Goal: Task Accomplishment & Management: Complete application form

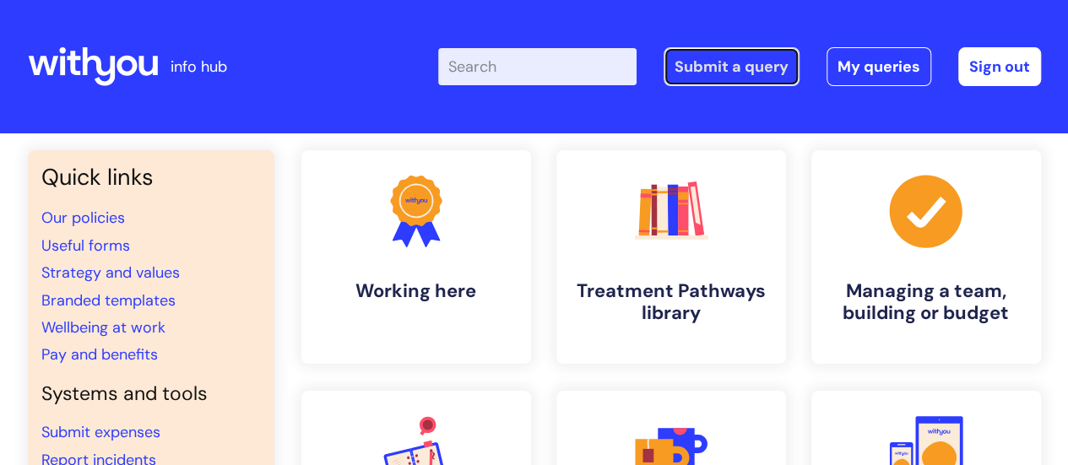
click at [716, 68] on link "Submit a query" at bounding box center [732, 66] width 136 height 39
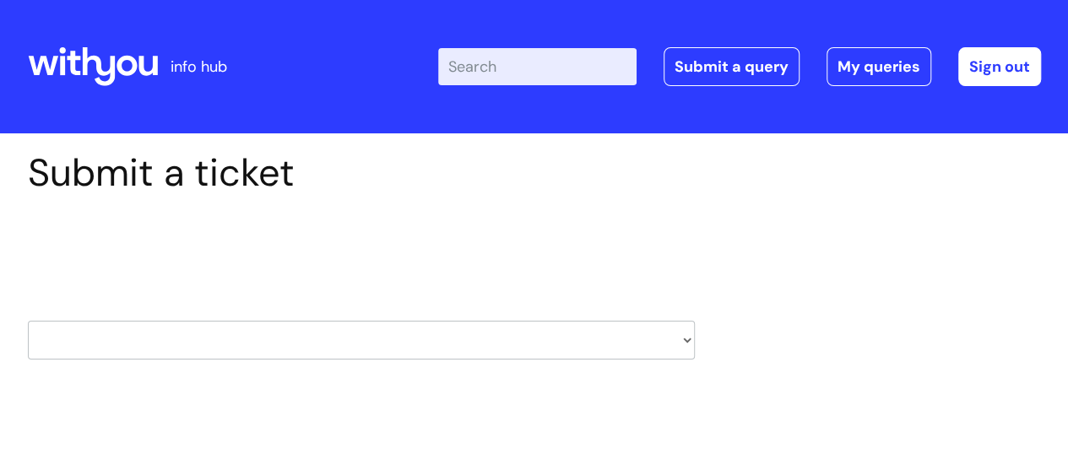
click at [471, 344] on select "HR / People IT and Support Clinical Drug Alerts Finance Accounts Data Support T…" at bounding box center [361, 340] width 667 height 39
select select "it_and_support"
click at [28, 321] on select "HR / People IT and Support Clinical Drug Alerts Finance Accounts Data Support T…" at bounding box center [361, 340] width 667 height 39
select select "80004286527"
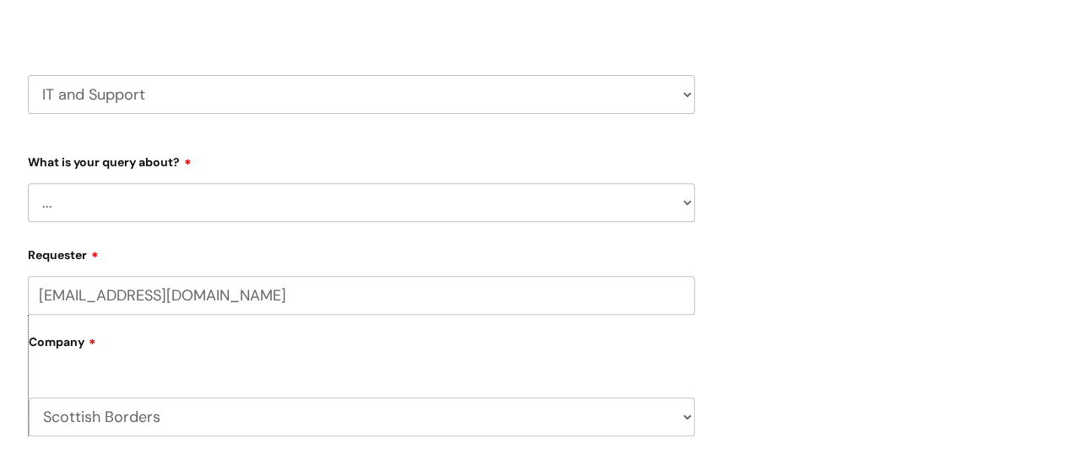
scroll to position [338, 0]
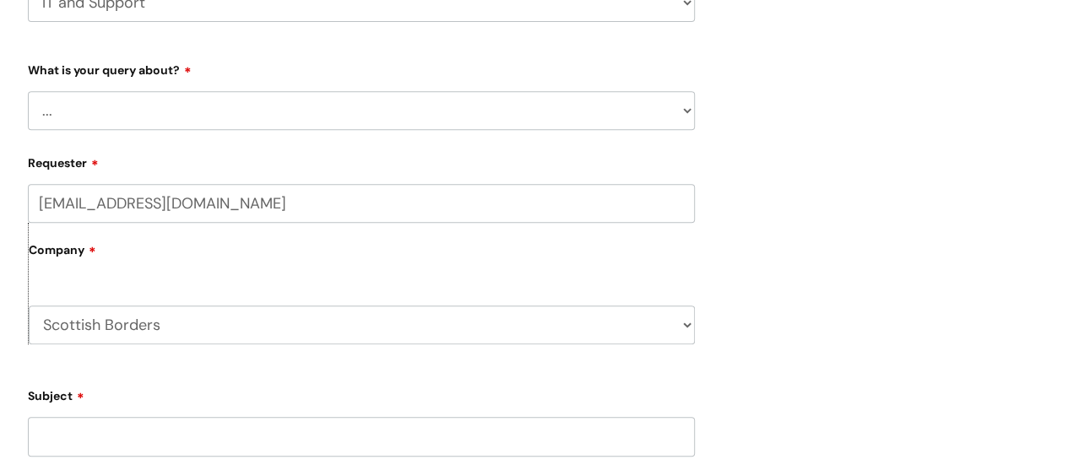
click at [437, 109] on select "... Mobile Phone Reset & MFA Accounts, Starters and Leavers IT Hardware issue I…" at bounding box center [361, 110] width 667 height 39
select select "System/software"
click at [28, 91] on select "... Mobile Phone Reset & MFA Accounts, Starters and Leavers IT Hardware issue I…" at bounding box center [361, 110] width 667 height 39
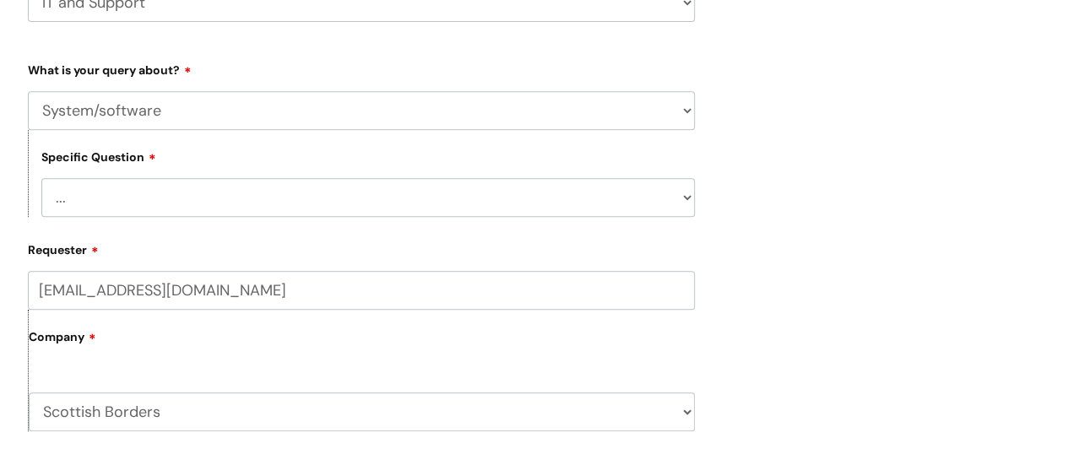
click at [595, 188] on select "... Halo PCMIS Iaptus NHS Email CJSM Email Mitel Another System Google (Workspa…" at bounding box center [368, 197] width 654 height 39
click at [799, 227] on div "Submit a ticket Select issue type HR / People IT and Support Clinical Drug Aler…" at bounding box center [534, 412] width 1039 height 1198
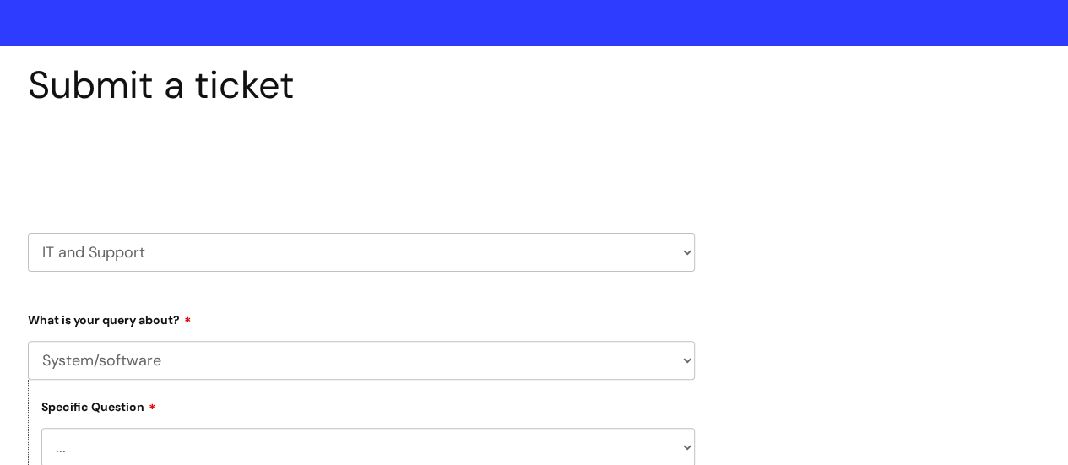
scroll to position [84, 0]
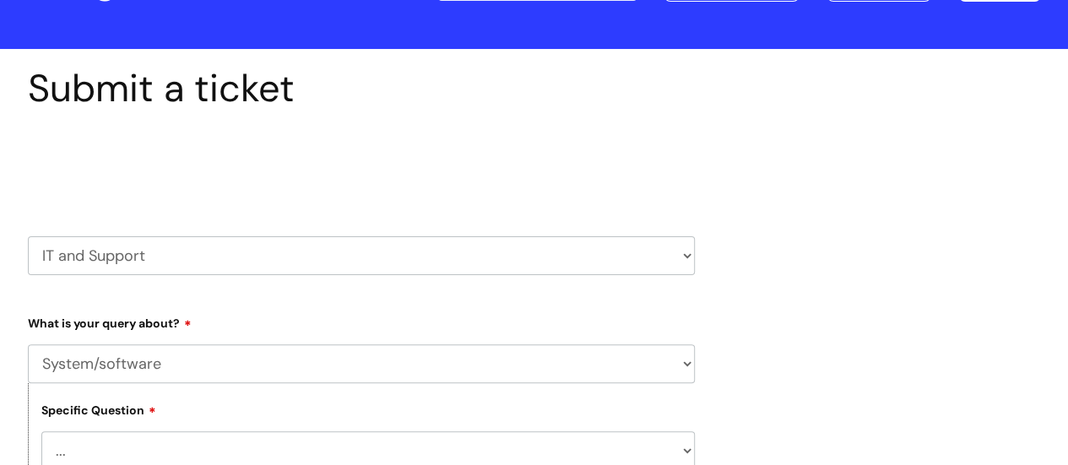
click at [526, 258] on select "HR / People IT and Support Clinical Drug Alerts Finance Accounts Data Support T…" at bounding box center [361, 255] width 667 height 39
select select "systems"
click at [28, 236] on select "HR / People IT and Support Clinical Drug Alerts Finance Accounts Data Support T…" at bounding box center [361, 255] width 667 height 39
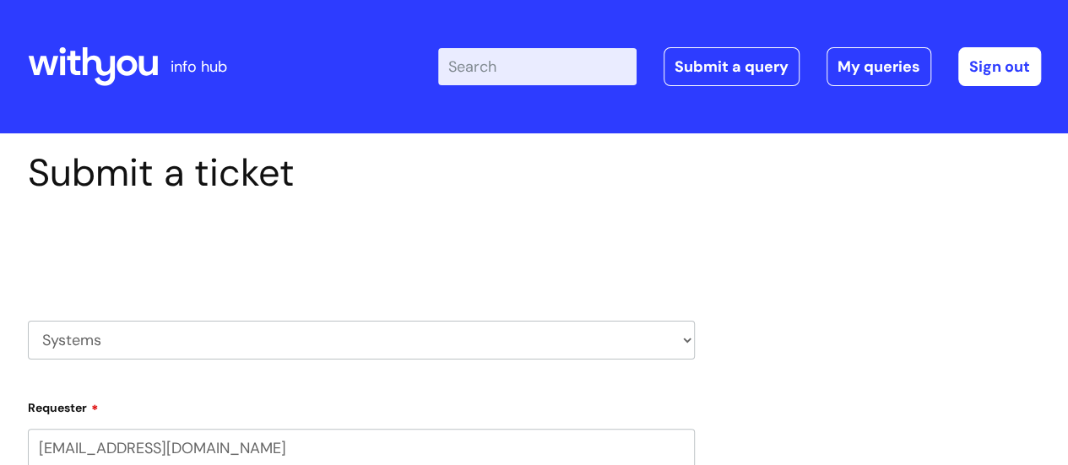
select select "80004286527"
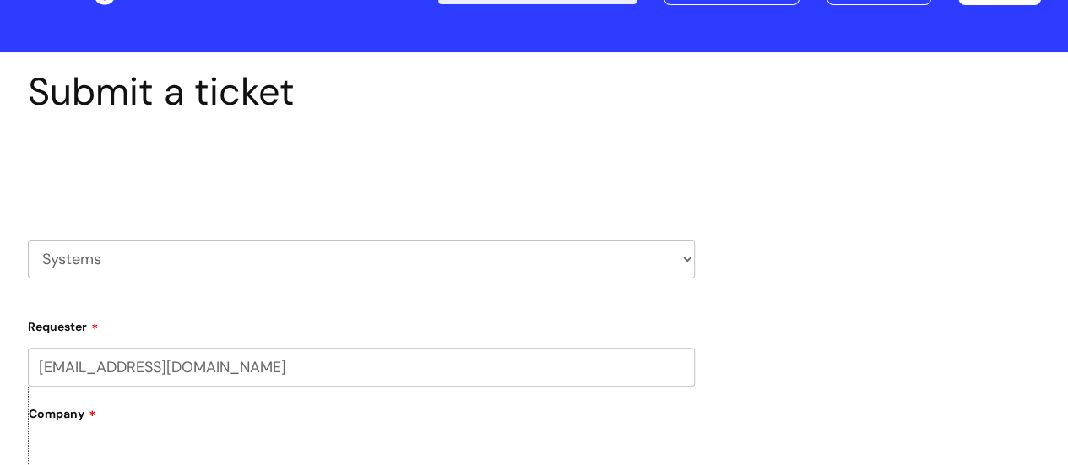
scroll to position [253, 0]
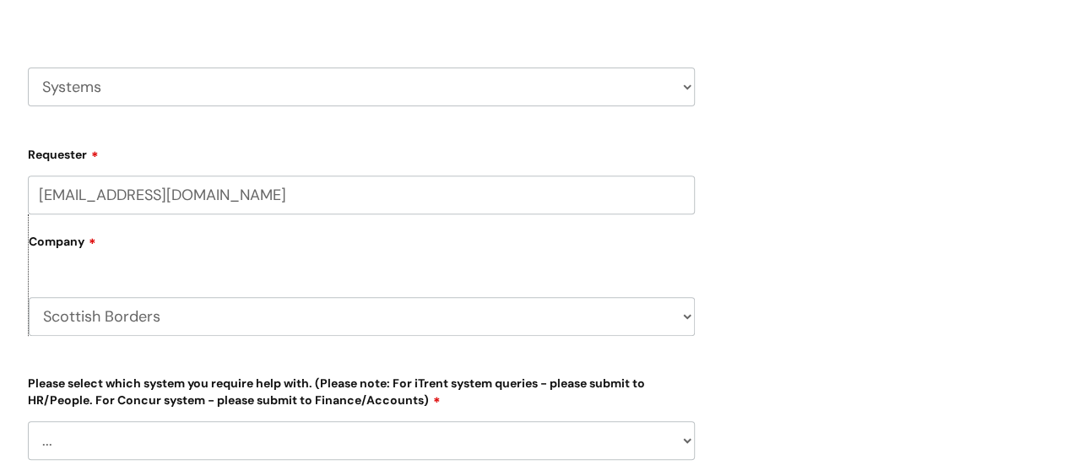
drag, startPoint x: 307, startPoint y: 305, endPoint x: 312, endPoint y: 315, distance: 11.3
click at [304, 307] on select "Scottish Borders WithYou Current Staff" at bounding box center [362, 316] width 666 height 39
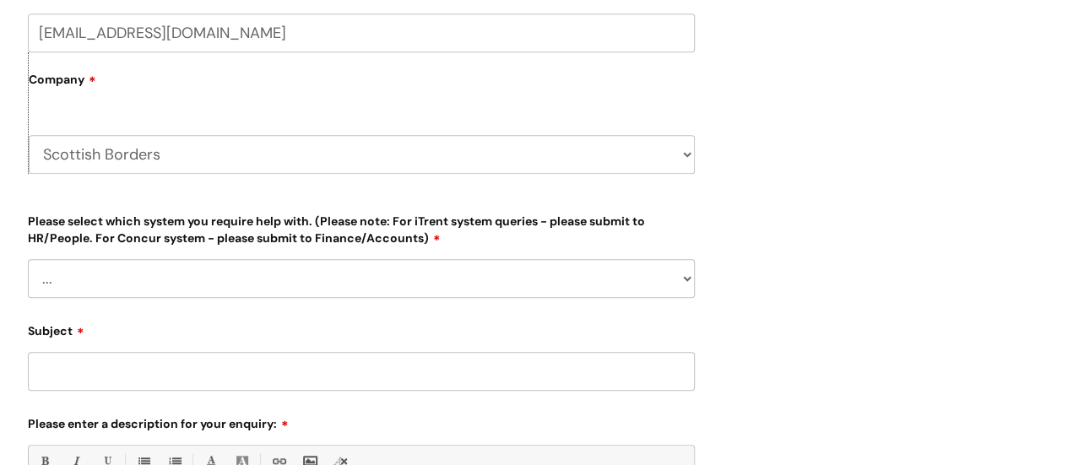
scroll to position [422, 0]
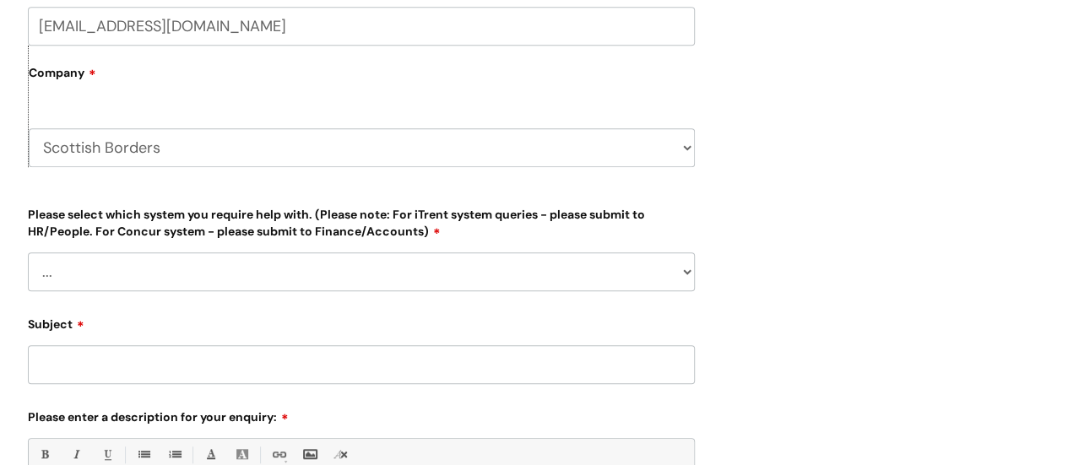
click at [432, 279] on select "... [PERSON_NAME] Helpdesk [DATE][DOMAIN_NAME] Nebula fault ILLY CarePath fault…" at bounding box center [361, 272] width 667 height 39
click at [840, 204] on div "Submit a ticket Select issue type HR / People IT and Support Clinical Drug Aler…" at bounding box center [534, 243] width 1039 height 1030
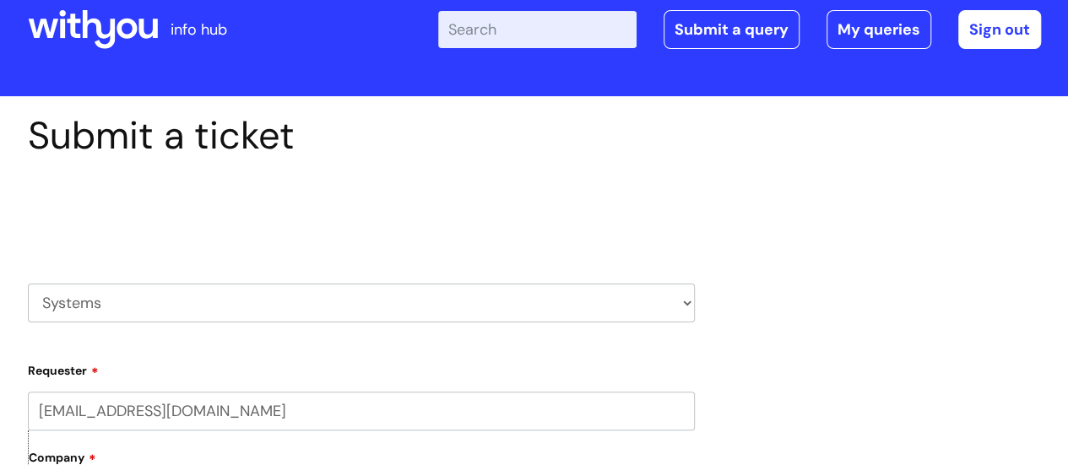
scroll to position [0, 0]
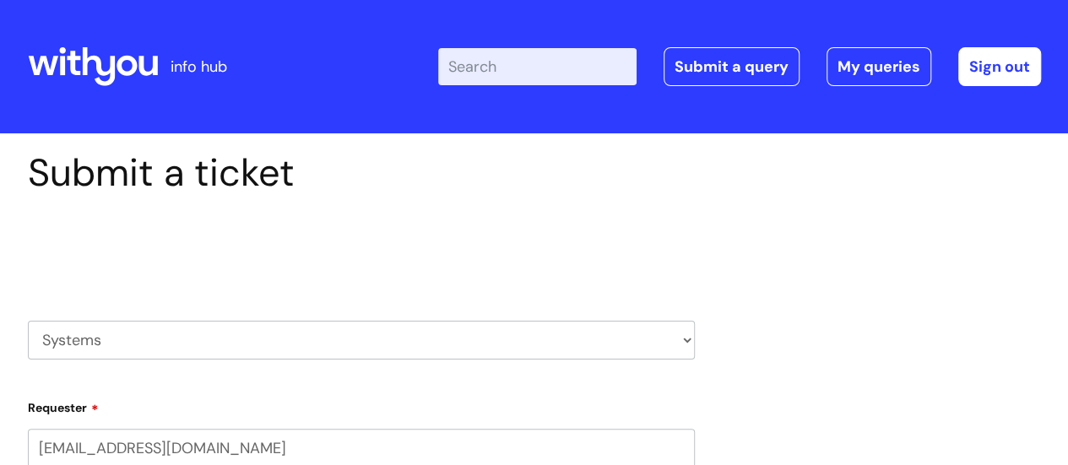
click at [258, 331] on select "HR / People IT and Support Clinical Drug Alerts Finance Accounts Data Support T…" at bounding box center [361, 340] width 667 height 39
select select "it_and_support"
click at [28, 321] on select "HR / People IT and Support Clinical Drug Alerts Finance Accounts Data Support T…" at bounding box center [361, 340] width 667 height 39
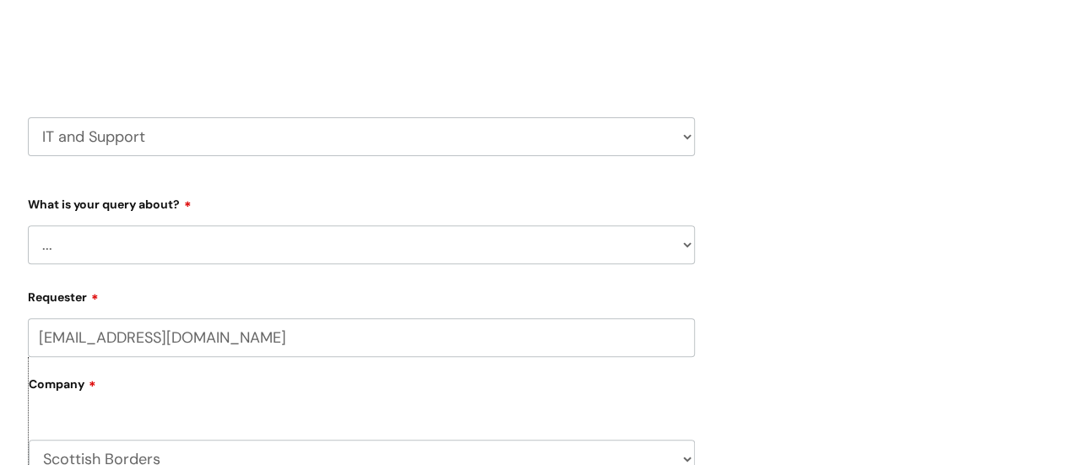
scroll to position [253, 0]
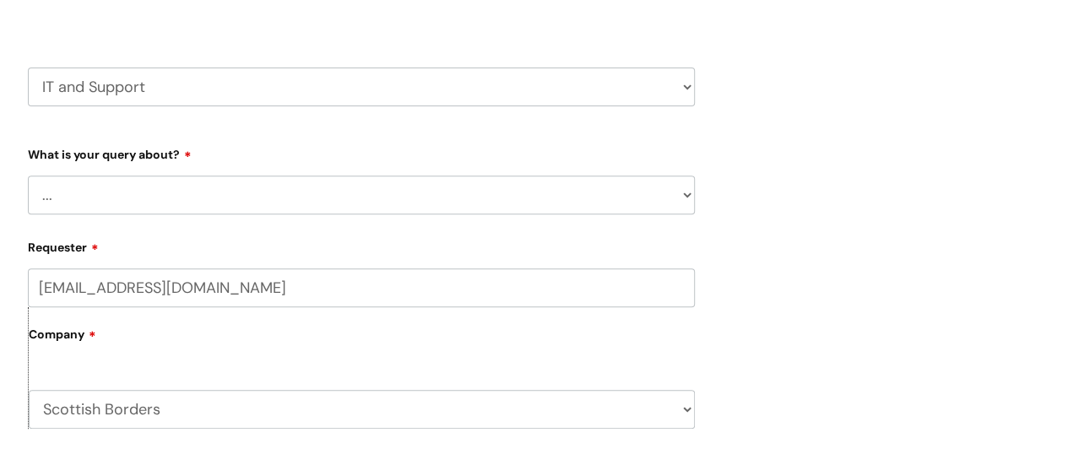
click at [329, 192] on select "... Mobile Phone Reset & MFA Accounts, Starters and Leavers IT Hardware issue I…" at bounding box center [361, 195] width 667 height 39
select select "Something Else"
click at [28, 176] on select "... Mobile Phone Reset & MFA Accounts, Starters and Leavers IT Hardware issue I…" at bounding box center [361, 195] width 667 height 39
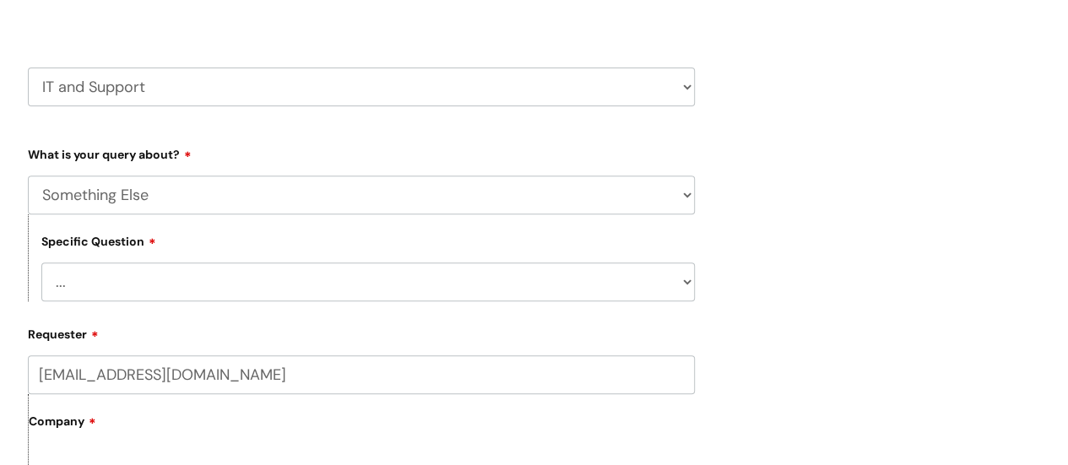
click at [376, 269] on select "... My problem is not listed" at bounding box center [368, 282] width 654 height 39
select select "My problem is not listed"
click at [41, 264] on select "... My problem is not listed" at bounding box center [368, 282] width 654 height 39
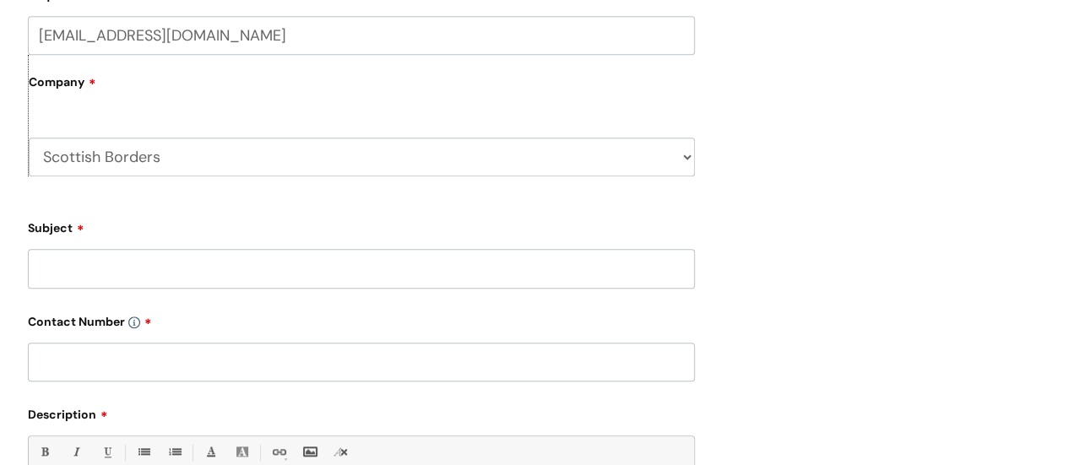
scroll to position [676, 0]
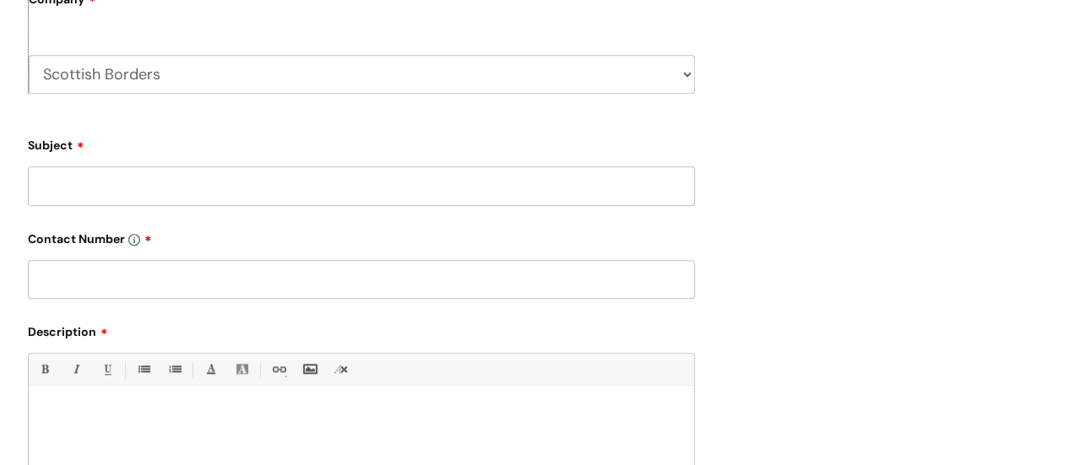
click at [340, 195] on input "Subject" at bounding box center [361, 185] width 667 height 39
type input "Telephone lines"
click at [250, 290] on input "text" at bounding box center [361, 279] width 667 height 39
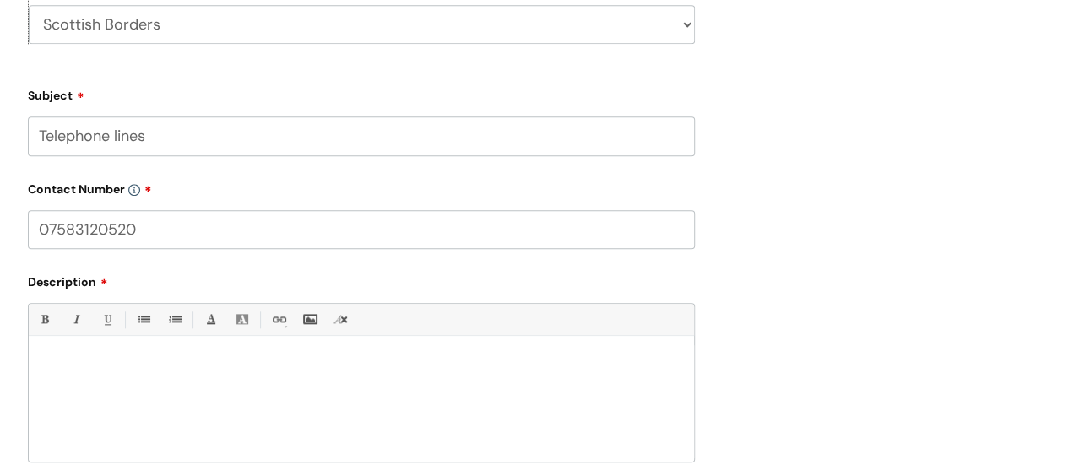
scroll to position [760, 0]
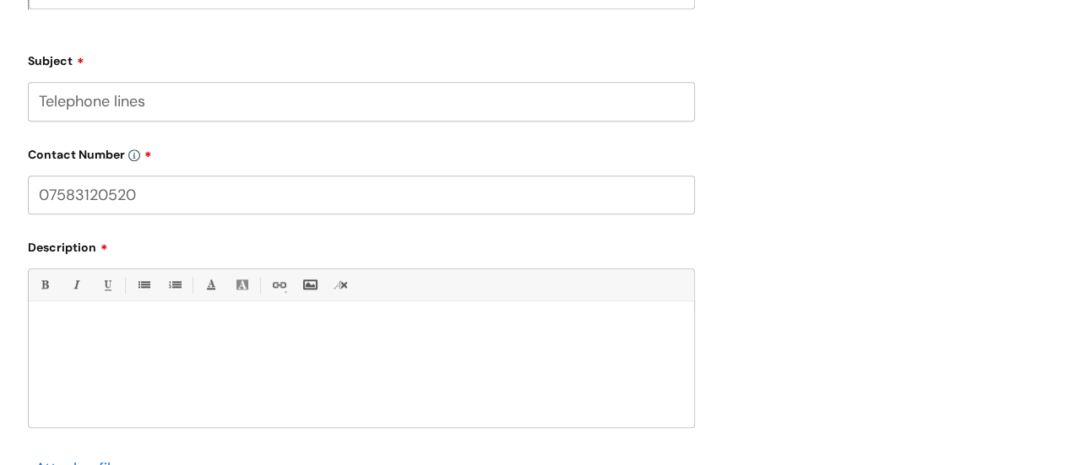
type input "07583120520"
click at [260, 351] on div at bounding box center [362, 369] width 666 height 117
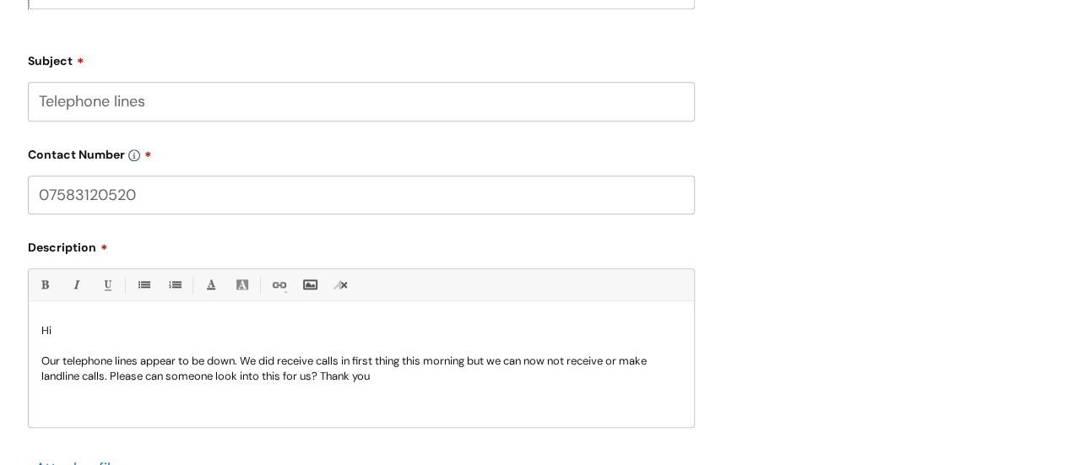
scroll to position [929, 0]
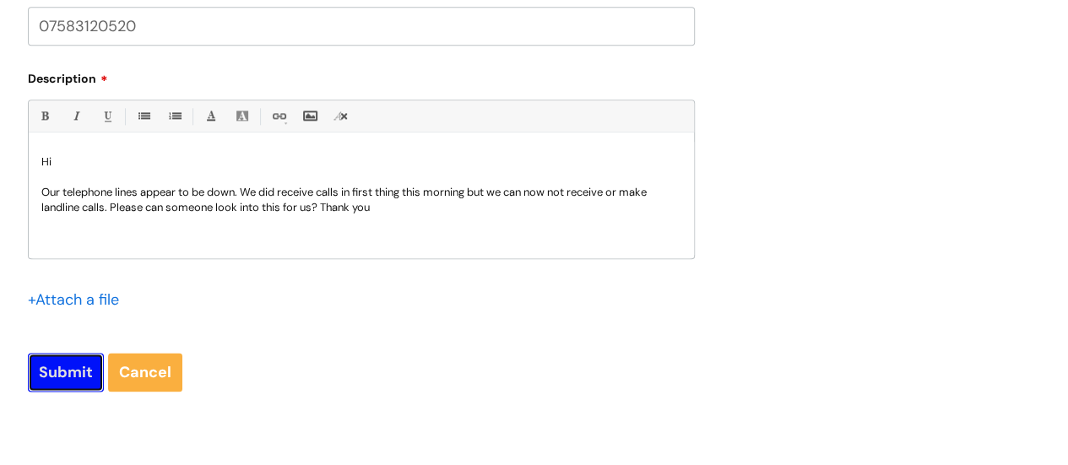
click at [78, 378] on input "Submit" at bounding box center [66, 372] width 76 height 39
type input "Please Wait..."
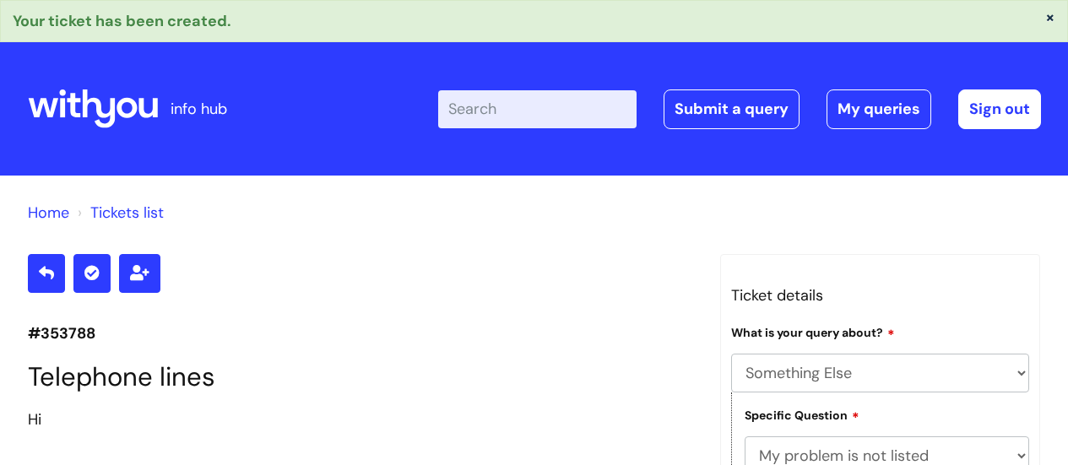
select select "Something Else"
select select "My problem is not listed"
